Goal: Transaction & Acquisition: Download file/media

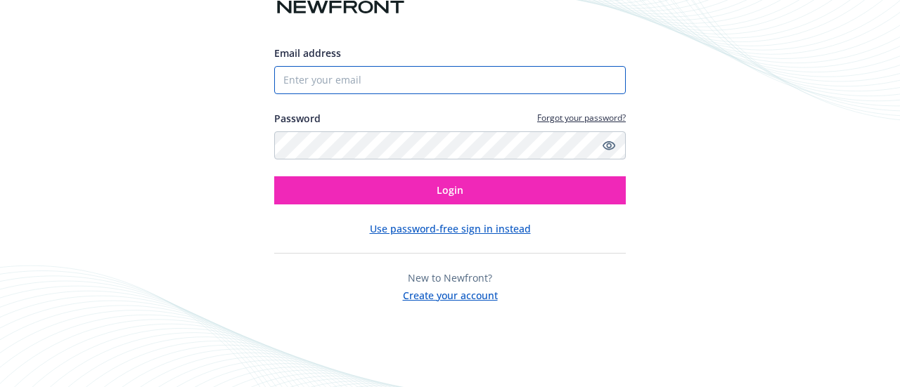
click at [330, 86] on input "Email address" at bounding box center [450, 80] width 352 height 28
type input "allysantantonio@gmail.com"
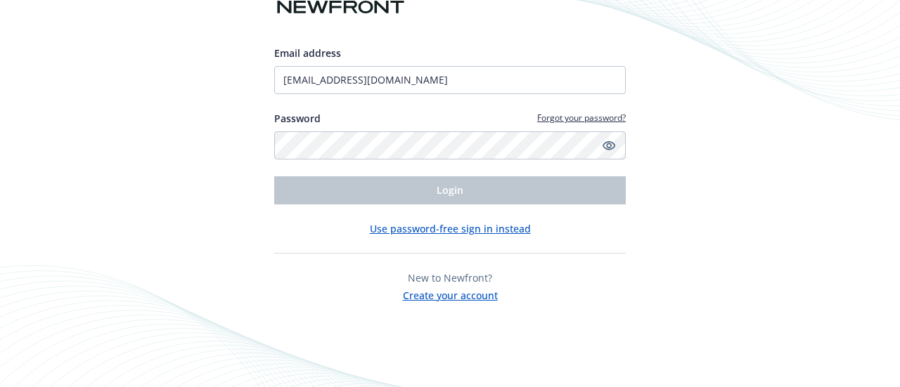
click at [434, 229] on button "Use password-free sign in instead" at bounding box center [450, 228] width 161 height 15
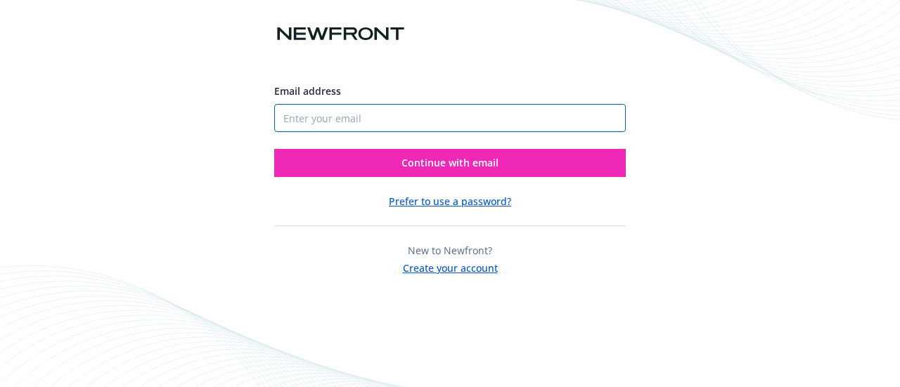
click at [345, 124] on input "Email address" at bounding box center [450, 118] width 352 height 28
type input "ally.santantonio@meltwater.com"
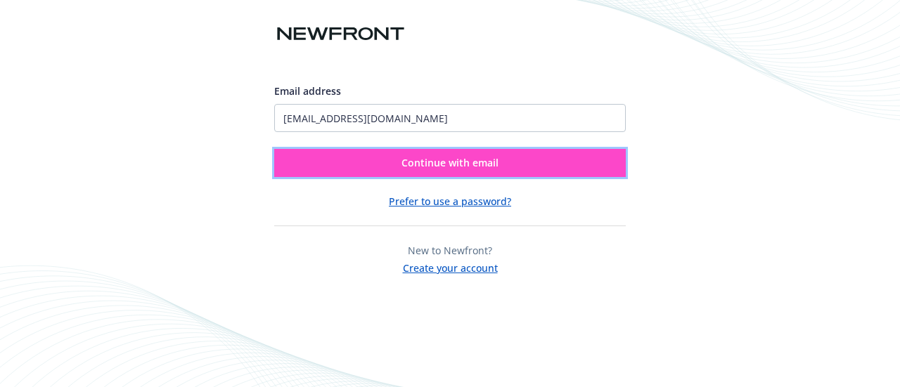
click at [391, 156] on button "Continue with email" at bounding box center [450, 163] width 352 height 28
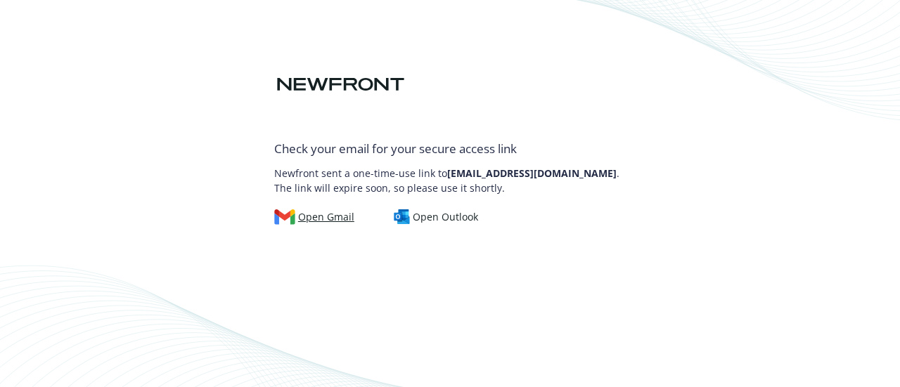
click at [338, 215] on div "Open Gmail" at bounding box center [314, 217] width 80 height 15
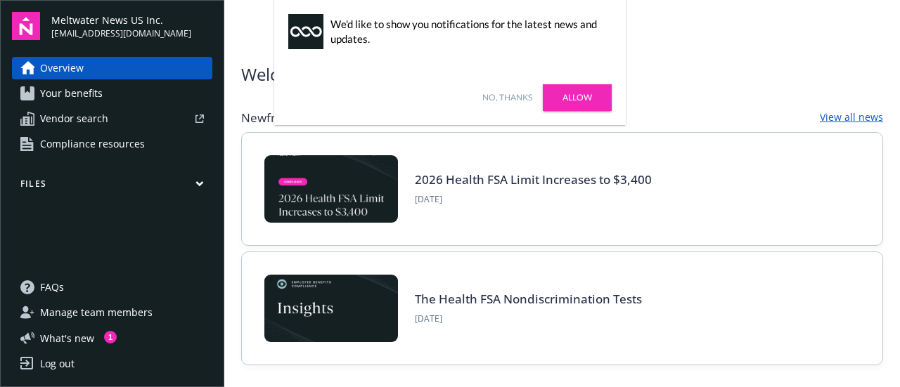
click at [345, 191] on img at bounding box center [331, 189] width 134 height 68
click at [345, 337] on img at bounding box center [331, 309] width 134 height 68
click at [589, 103] on link "Allow" at bounding box center [577, 97] width 69 height 27
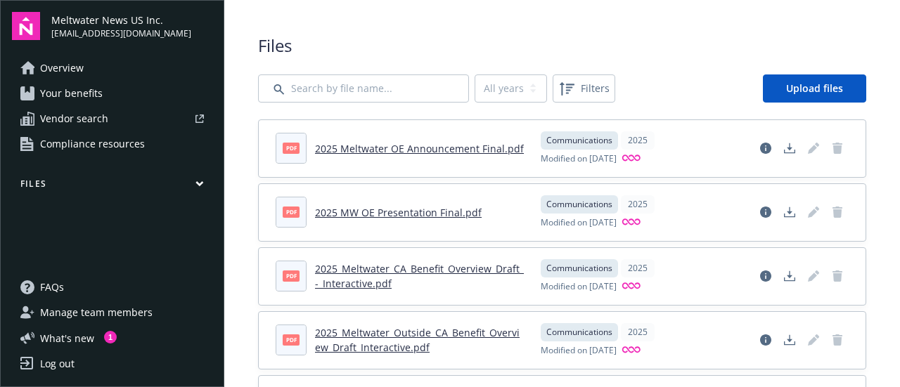
click at [416, 142] on link "2025 Meltwater OE Announcement Final.pdf" at bounding box center [419, 148] width 209 height 13
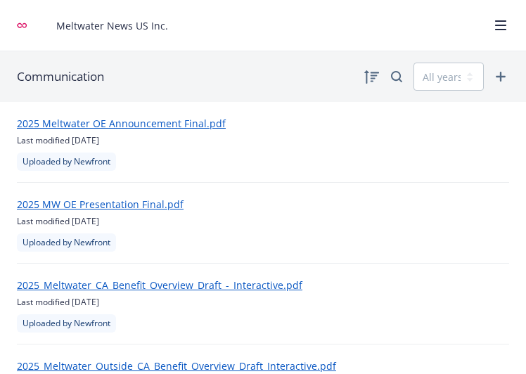
click at [146, 204] on link "2025 MW OE Presentation Final.pdf" at bounding box center [100, 204] width 167 height 13
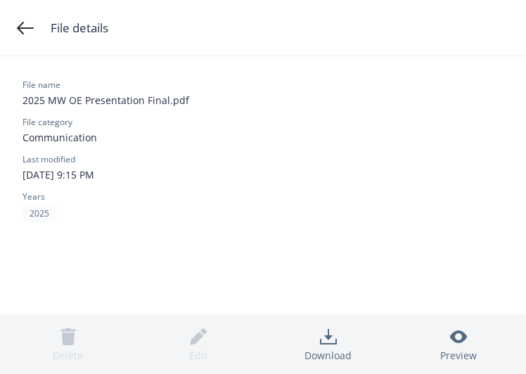
click at [328, 345] on link "Download" at bounding box center [328, 344] width 130 height 54
click at [113, 44] on div "File details" at bounding box center [263, 28] width 526 height 56
